Goal: Task Accomplishment & Management: Complete application form

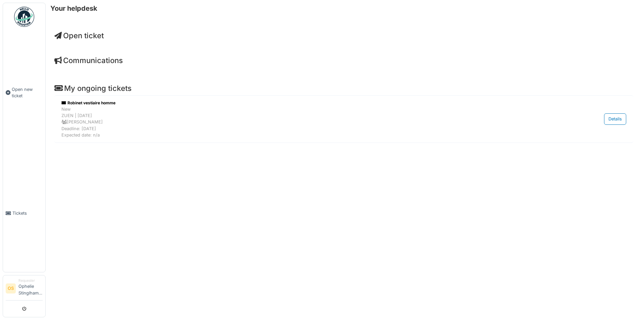
click at [72, 34] on span "Open ticket" at bounding box center [78, 35] width 49 height 9
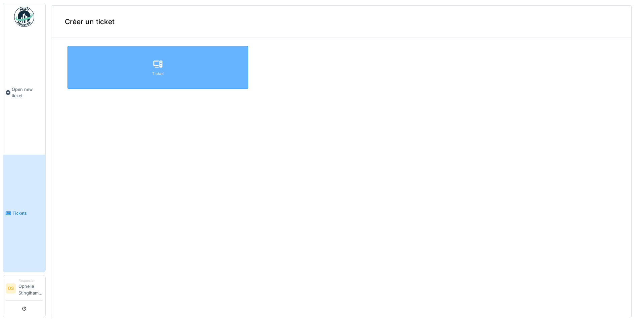
click at [153, 68] on icon at bounding box center [158, 64] width 10 height 8
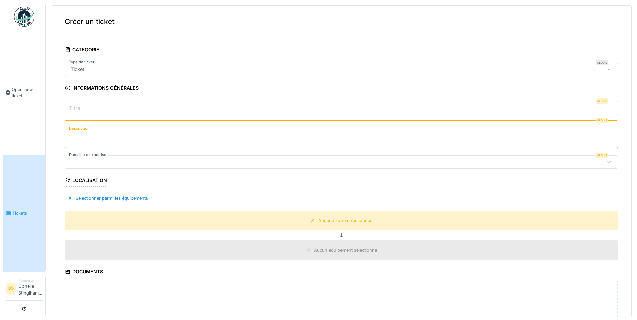
click at [95, 109] on input "Titre" at bounding box center [341, 108] width 553 height 14
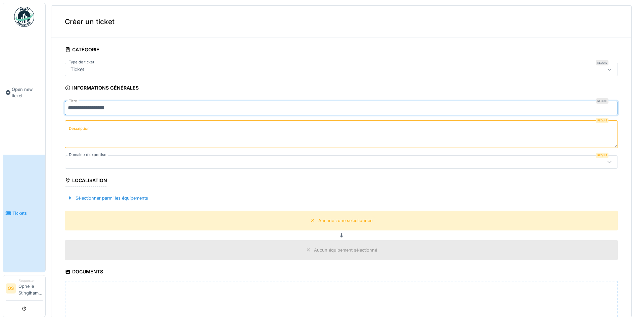
type input "**********"
click at [128, 145] on textarea "Description" at bounding box center [341, 134] width 553 height 28
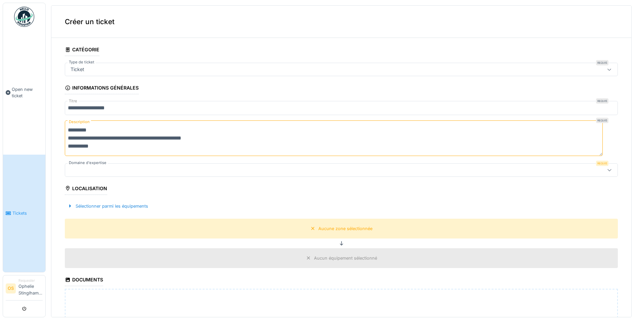
click at [69, 146] on textarea "**********" at bounding box center [334, 138] width 538 height 36
drag, startPoint x: 109, startPoint y: 146, endPoint x: 108, endPoint y: 140, distance: 5.8
click at [108, 145] on textarea "**********" at bounding box center [334, 138] width 538 height 36
type textarea "**********"
click at [95, 174] on div at bounding box center [341, 169] width 553 height 13
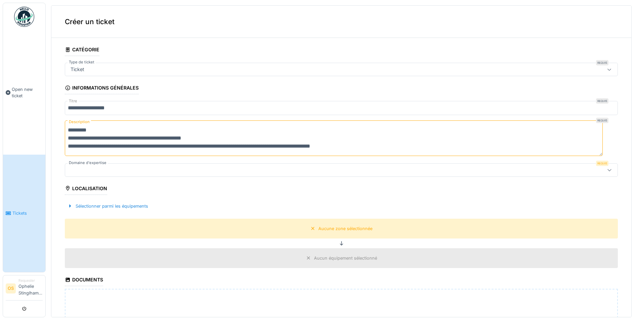
scroll to position [9, 0]
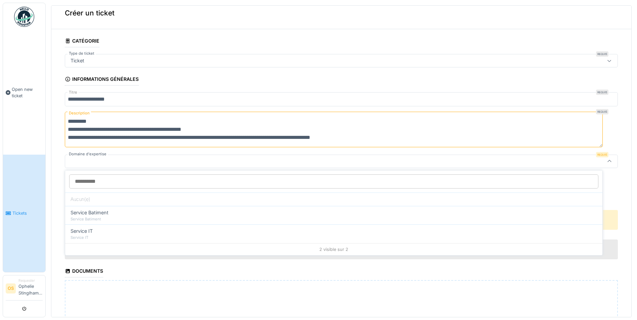
click at [112, 181] on input "Domaine d'expertise" at bounding box center [333, 181] width 529 height 14
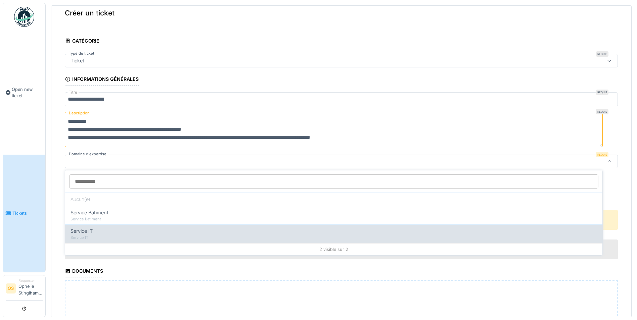
click at [105, 230] on div "Service IT" at bounding box center [333, 231] width 526 height 7
type input "***"
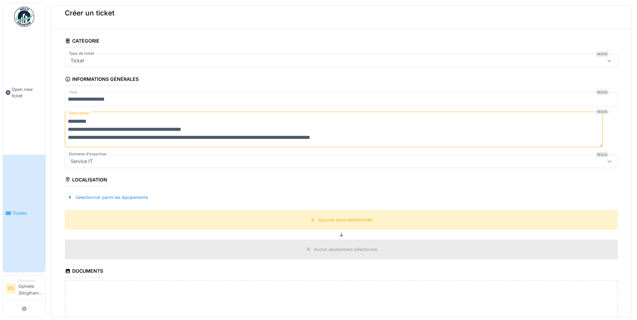
click at [91, 191] on div "Sélectionner parmi les équipements" at bounding box center [341, 198] width 553 height 20
click at [106, 195] on div "Sélectionner parmi les équipements" at bounding box center [108, 197] width 86 height 9
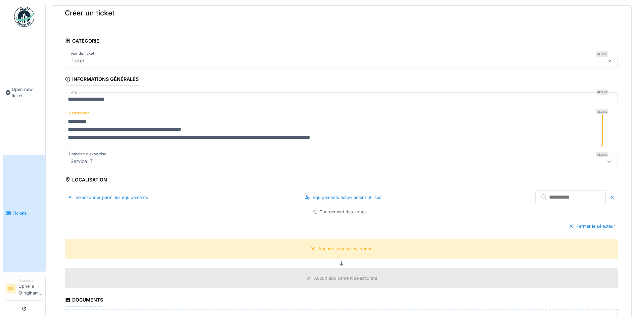
click at [535, 199] on input "text" at bounding box center [570, 197] width 70 height 14
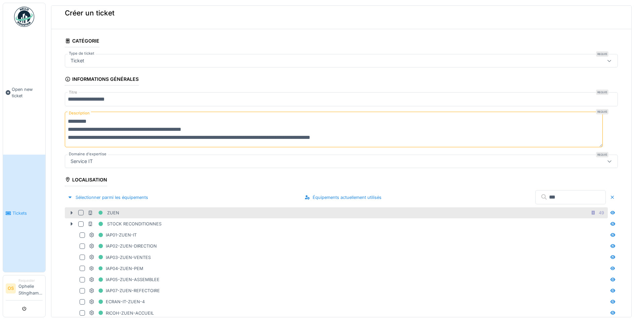
click at [72, 212] on icon at bounding box center [71, 213] width 5 height 4
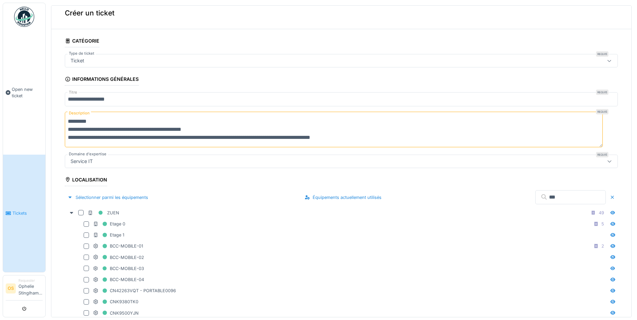
drag, startPoint x: 527, startPoint y: 195, endPoint x: 495, endPoint y: 199, distance: 32.8
click at [495, 199] on div "Sélectionner parmi les équipements Équipements actuellement utilisés ***" at bounding box center [341, 198] width 553 height 20
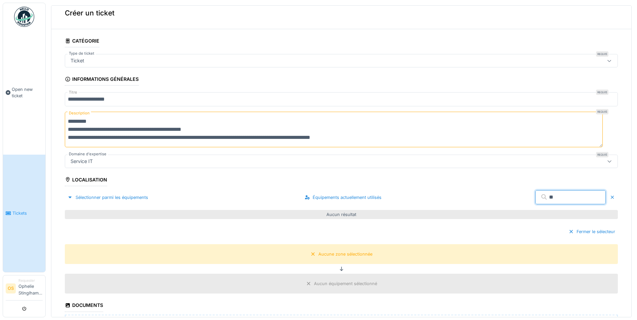
type input "*"
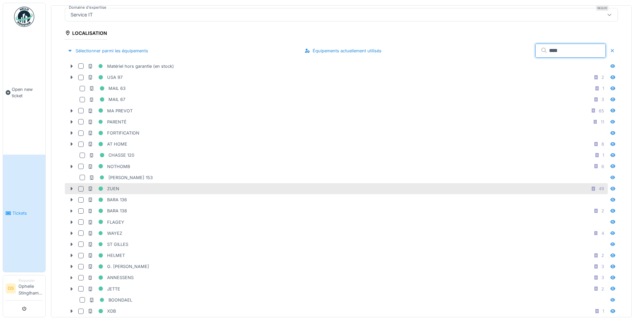
scroll to position [177, 0]
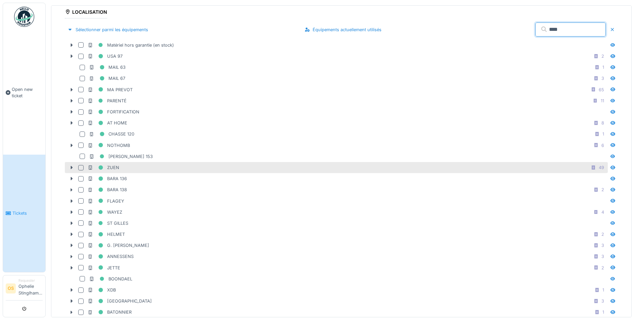
click at [80, 166] on div at bounding box center [80, 167] width 5 height 5
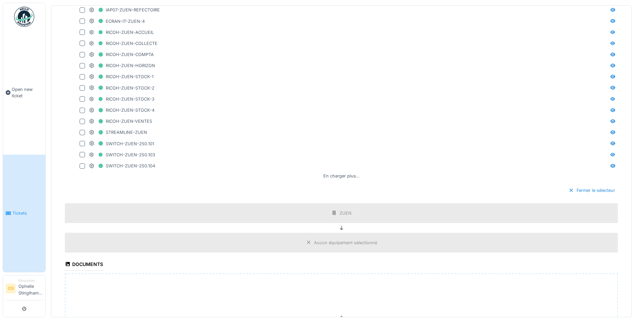
scroll to position [1170, 0]
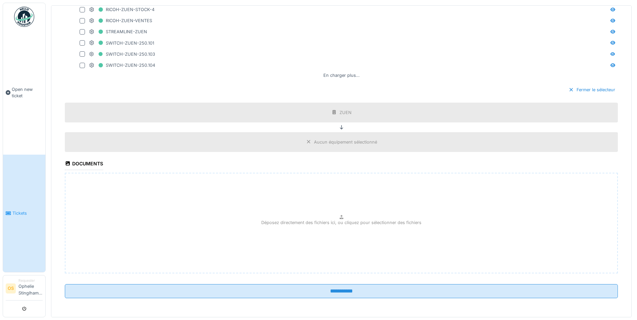
click at [331, 144] on div "Aucun équipement sélectionné" at bounding box center [341, 142] width 76 height 8
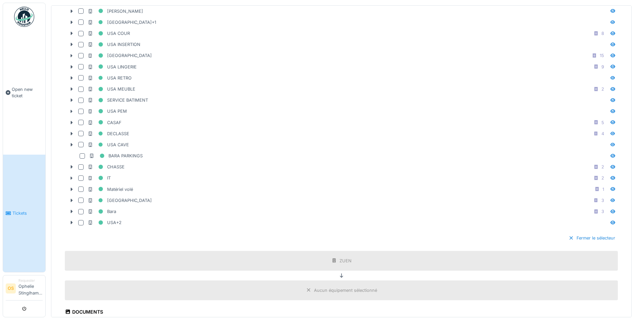
scroll to position [904, 0]
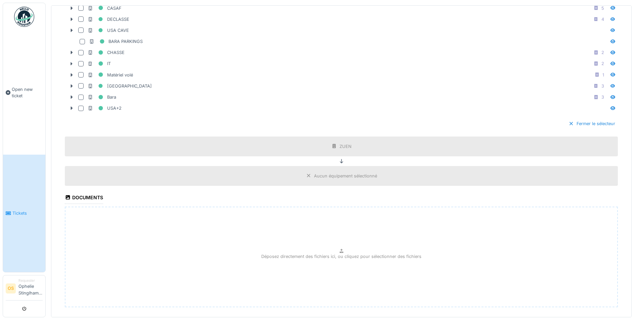
click at [323, 174] on div "Aucun équipement sélectionné" at bounding box center [345, 176] width 63 height 6
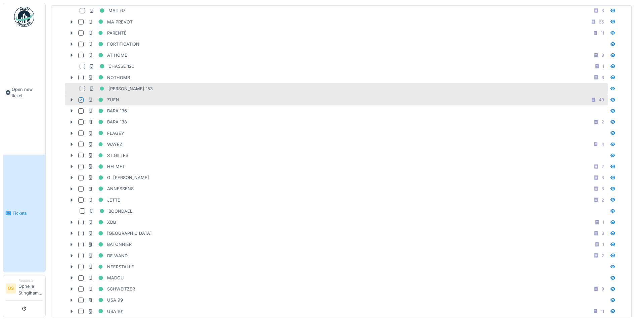
scroll to position [166, 0]
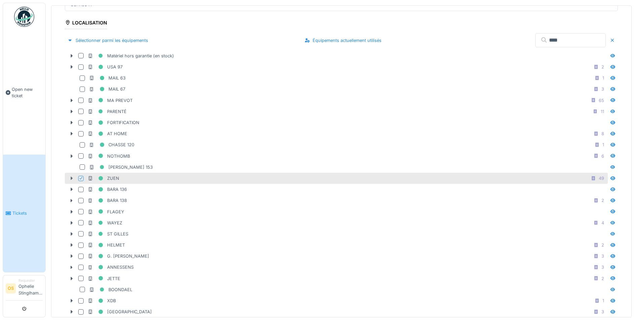
click at [71, 177] on icon at bounding box center [72, 178] width 2 height 3
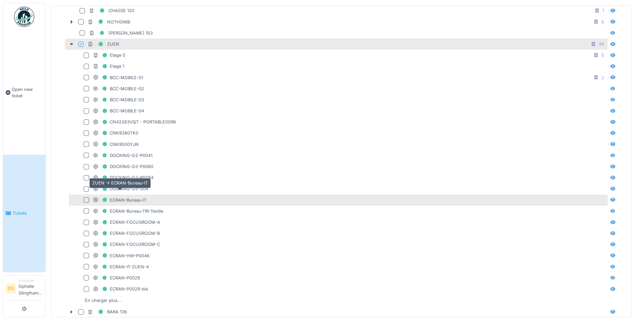
scroll to position [434, 0]
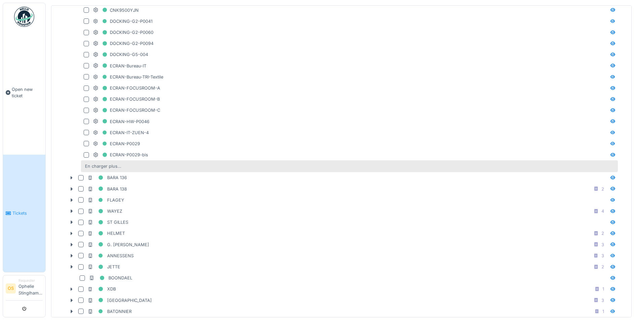
click at [109, 166] on div "En charger plus…" at bounding box center [103, 166] width 42 height 9
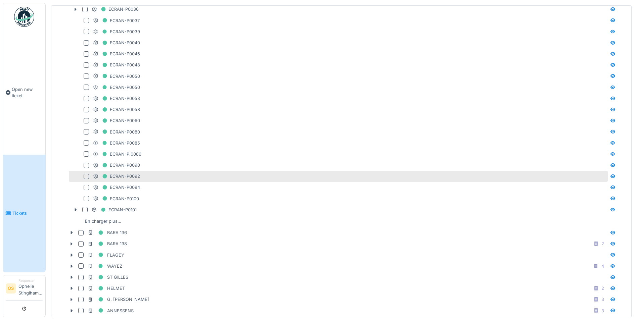
scroll to position [770, 0]
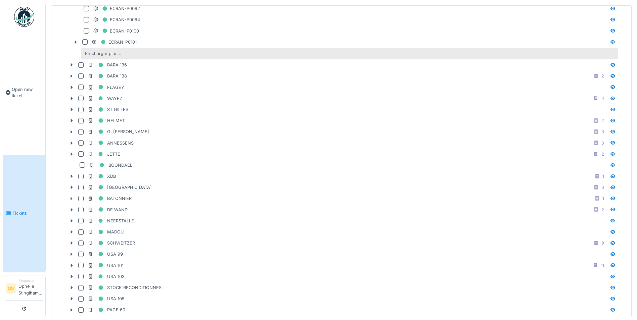
click at [110, 51] on div "En charger plus…" at bounding box center [103, 53] width 42 height 9
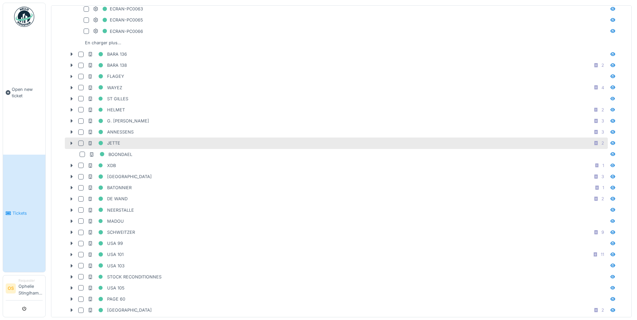
scroll to position [1005, 0]
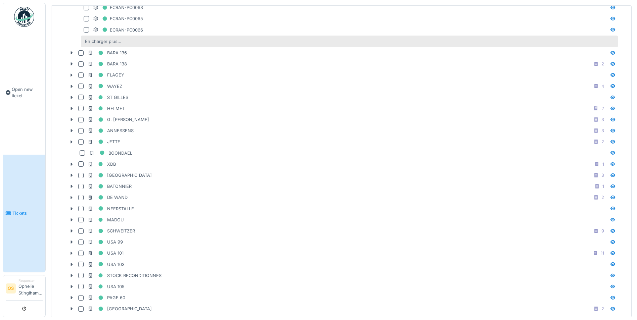
click at [101, 38] on div "En charger plus…" at bounding box center [103, 41] width 42 height 9
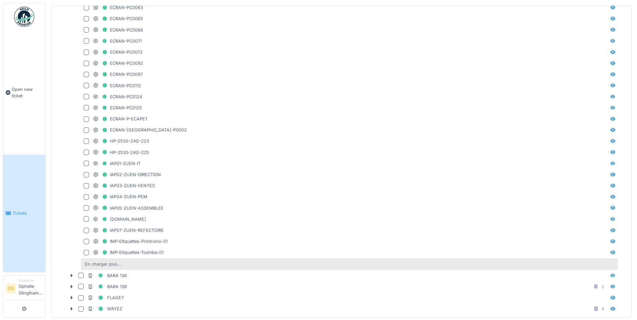
click at [110, 263] on div "En charger plus…" at bounding box center [103, 264] width 42 height 9
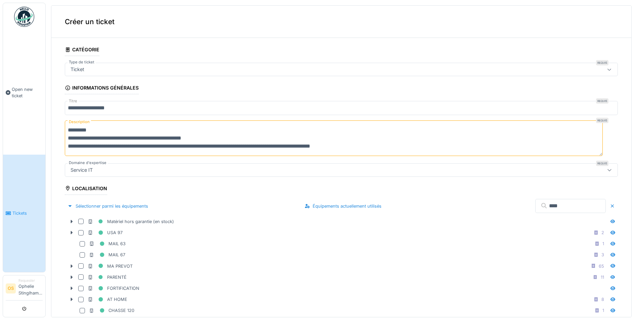
scroll to position [0, 0]
drag, startPoint x: 496, startPoint y: 208, endPoint x: 461, endPoint y: 205, distance: 35.4
click at [472, 208] on div "Sélectionner parmi les équipements Équipements actuellement utilisés ****" at bounding box center [341, 206] width 553 height 20
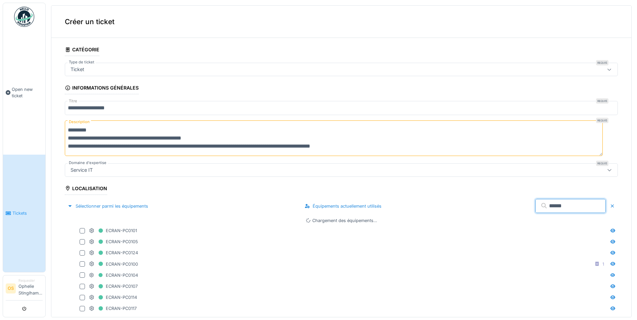
type input "******"
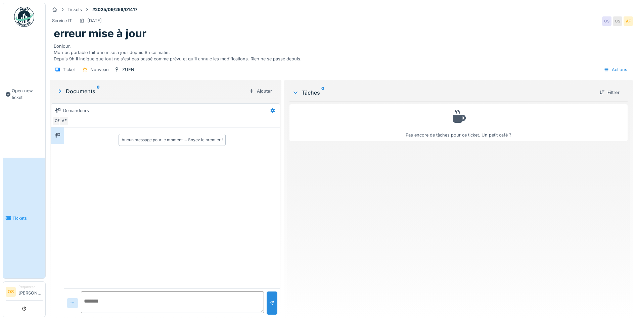
click at [114, 48] on div "Bonjour, Mon pc portable fait une mise à jour depuis 8h ce matin. Depuis 9h il …" at bounding box center [341, 51] width 575 height 22
click at [239, 56] on div "Bonjour, Mon pc portable fait une mise à jour depuis 8h ce matin. Depuis 9h il …" at bounding box center [341, 51] width 575 height 22
click at [89, 89] on div "Documents 0" at bounding box center [151, 91] width 190 height 8
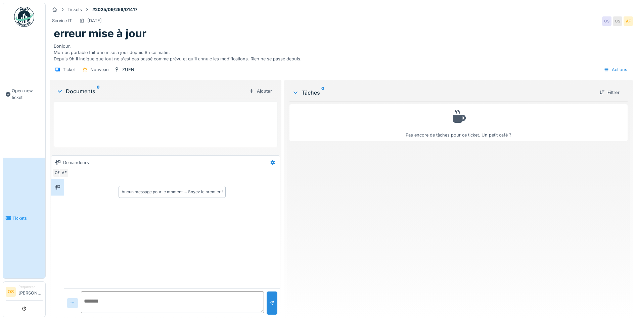
click at [80, 64] on div "Ticket Nouveau ZUEN Actions" at bounding box center [341, 69] width 583 height 15
click at [68, 69] on div "Ticket" at bounding box center [69, 69] width 12 height 6
drag, startPoint x: 106, startPoint y: 29, endPoint x: 105, endPoint y: 26, distance: 3.9
click at [107, 29] on h1 "erreur mise à jour" at bounding box center [100, 33] width 93 height 13
click at [91, 13] on div "Tickets #2025/09/256/01417" at bounding box center [341, 9] width 583 height 8
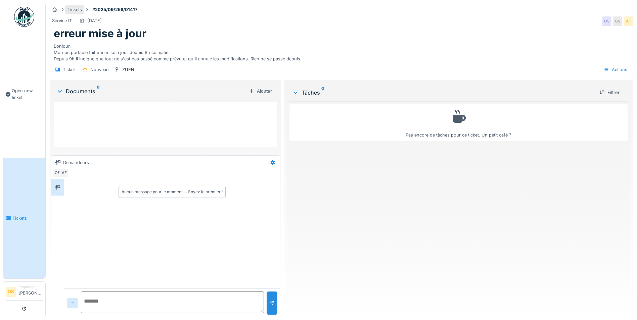
click at [72, 6] on div "Tickets" at bounding box center [74, 9] width 14 height 6
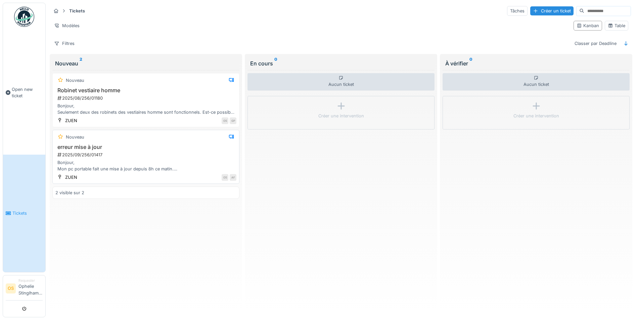
click at [91, 164] on div "Bonjour, Mon pc portable fait une mise à jour depuis 8h ce matin. Depuis 9h il …" at bounding box center [145, 165] width 181 height 13
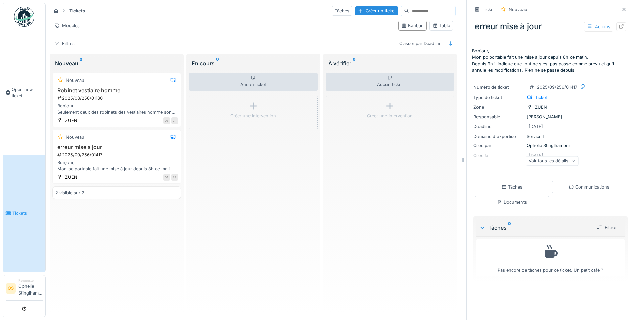
click at [560, 161] on div "Voir tous les détails" at bounding box center [551, 161] width 53 height 10
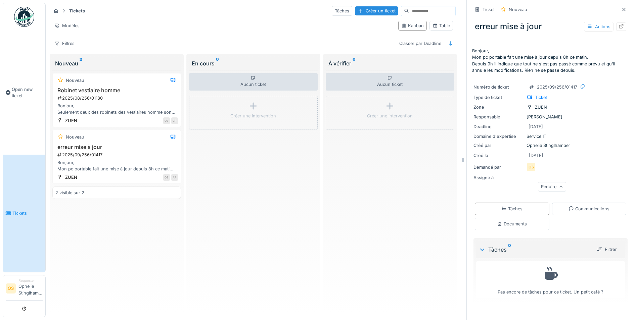
scroll to position [5, 0]
click at [591, 25] on div "Actions" at bounding box center [599, 27] width 30 height 10
